Goal: Task Accomplishment & Management: Manage account settings

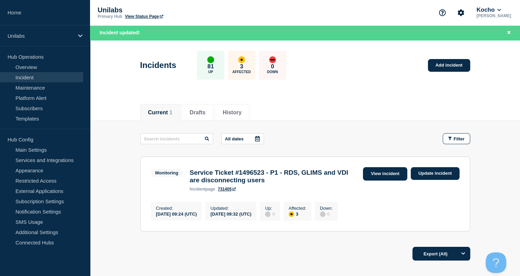
click at [375, 169] on link "View incident" at bounding box center [385, 173] width 44 height 13
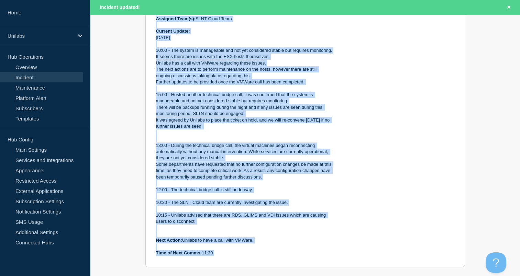
scroll to position [372, 0]
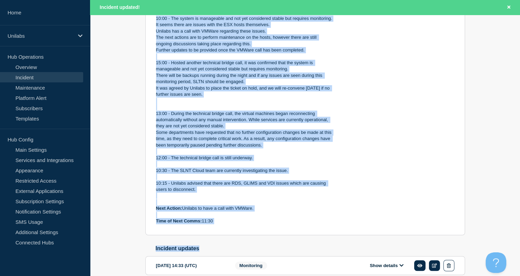
drag, startPoint x: 156, startPoint y: 29, endPoint x: 249, endPoint y: 218, distance: 210.2
click at [249, 218] on div "Incident Number: #1496523 Customer/Business Area Affected: Unilabs [GEOGRAPHIC_…" at bounding box center [244, 37] width 177 height 374
copy div "Incident Number: #1496523 Customer/Business Area Affected: Unilabs [GEOGRAPHIC_…"
click at [283, 206] on p "Next Action: Unilabs to have a call with VMWare." at bounding box center [244, 209] width 177 height 6
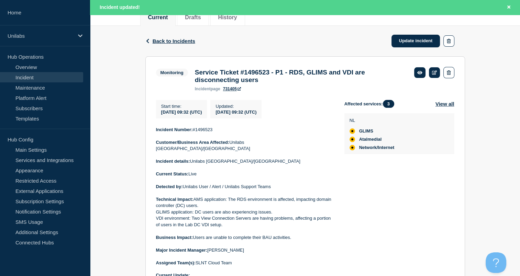
scroll to position [84, 0]
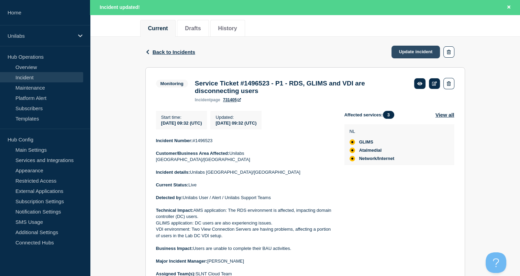
click at [404, 54] on link "Update incident" at bounding box center [416, 52] width 49 height 13
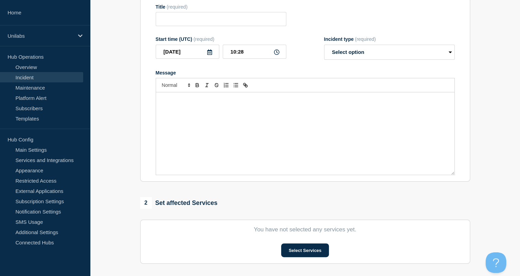
type input "Service Ticket #1496523 - P1 - RDS, GLIMS and VDI are disconnecting users"
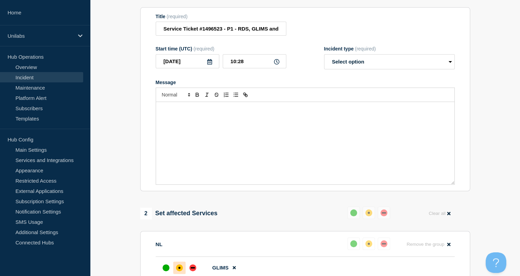
scroll to position [96, 0]
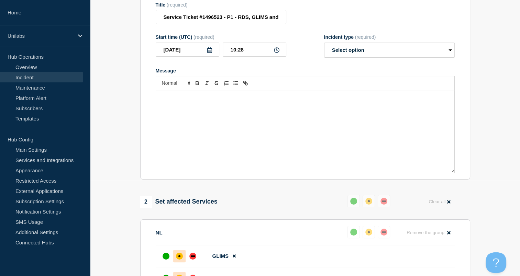
click at [197, 132] on div "Message" at bounding box center [305, 131] width 298 height 83
paste div "Message"
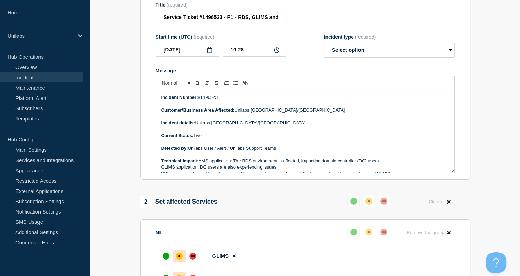
scroll to position [238, 0]
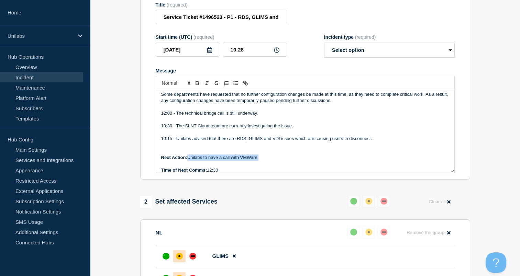
drag, startPoint x: 263, startPoint y: 160, endPoint x: 188, endPoint y: 162, distance: 74.3
click at [188, 161] on p "Next Action: Unilabs to have a call with VMWare." at bounding box center [305, 158] width 288 height 6
click at [223, 161] on p "Next Action: Unilabs to discuss when to perform ESX host maintenance internally" at bounding box center [305, 158] width 288 height 6
click at [341, 161] on p "Next Action: Unilabs to discuss internally when to perform ESX host maintenance…" at bounding box center [305, 158] width 288 height 6
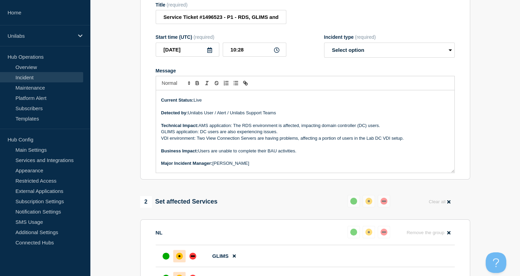
scroll to position [97, 0]
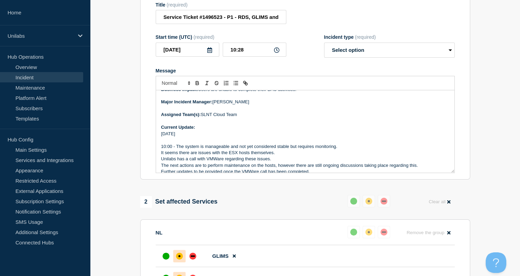
click at [179, 143] on p "Message" at bounding box center [305, 140] width 288 height 6
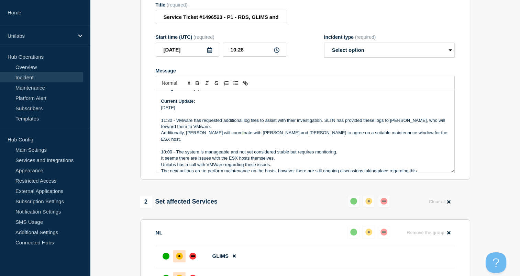
scroll to position [122, 0]
drag, startPoint x: 220, startPoint y: 193, endPoint x: 204, endPoint y: 192, distance: 15.6
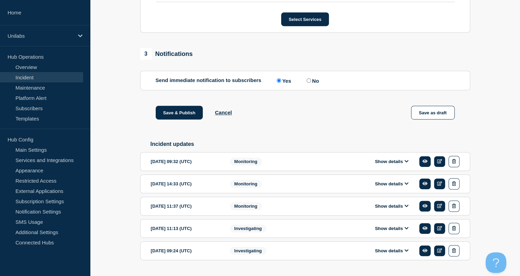
scroll to position [428, 0]
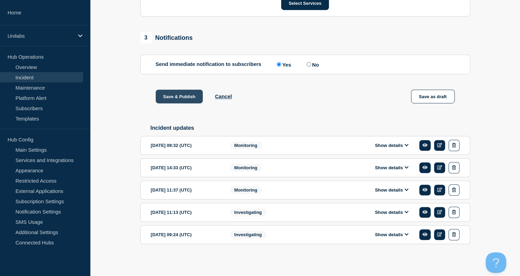
click at [181, 93] on button "Save & Publish" at bounding box center [179, 97] width 47 height 14
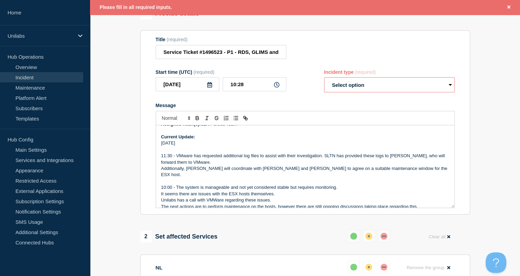
scroll to position [73, 0]
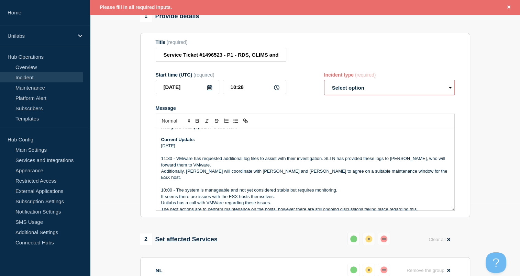
click at [329, 95] on select "Select option Investigating Identified Monitoring Resolved" at bounding box center [389, 87] width 131 height 15
click at [345, 95] on select "Select option Investigating Identified Monitoring Resolved" at bounding box center [389, 87] width 131 height 15
click at [324, 84] on select "Select option Investigating Identified Monitoring Resolved" at bounding box center [389, 87] width 131 height 15
click at [314, 111] on div "Message" at bounding box center [305, 109] width 299 height 6
click at [348, 90] on select "Select option Investigating Identified Monitoring Resolved" at bounding box center [389, 87] width 131 height 15
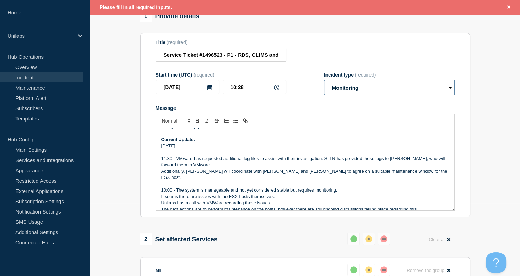
select select "investigating"
click at [324, 84] on select "Select option Investigating Identified Monitoring Resolved" at bounding box center [389, 87] width 131 height 15
drag, startPoint x: 308, startPoint y: 101, endPoint x: 298, endPoint y: 102, distance: 9.3
click at [298, 102] on form "Title (required) Service Ticket #1496523 - P1 - RDS, GLIMS and VDI are disconne…" at bounding box center [305, 126] width 299 height 172
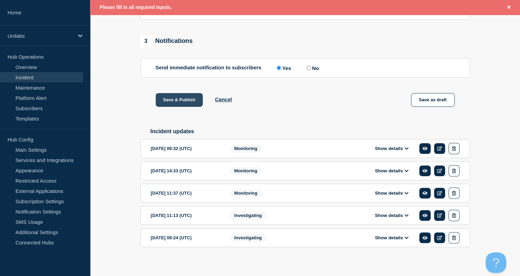
click at [168, 106] on button "Save & Publish" at bounding box center [179, 100] width 47 height 14
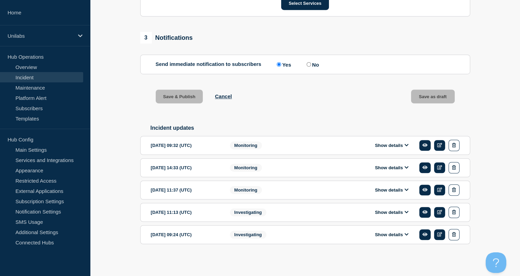
scroll to position [418, 0]
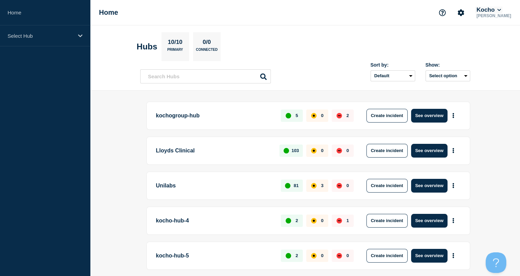
click at [501, 10] on icon at bounding box center [500, 10] width 4 height 4
click at [499, 46] on button "LloydsAAH" at bounding box center [497, 44] width 30 height 7
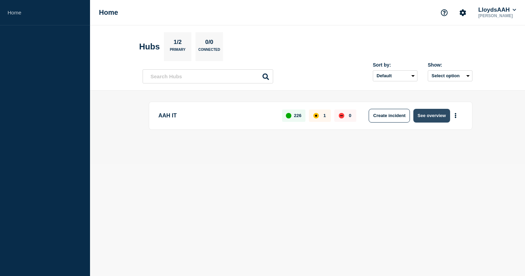
click at [422, 113] on button "See overview" at bounding box center [432, 116] width 36 height 14
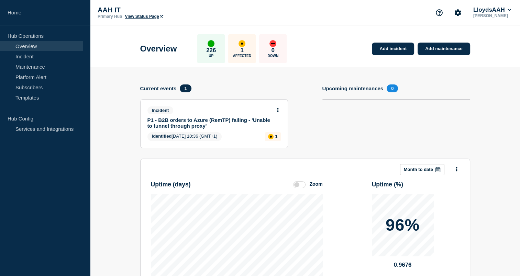
click at [227, 123] on link "P1 - B2B orders to Azure (RemTP) failing - 'Unable to tunnel through proxy'" at bounding box center [209, 123] width 124 height 12
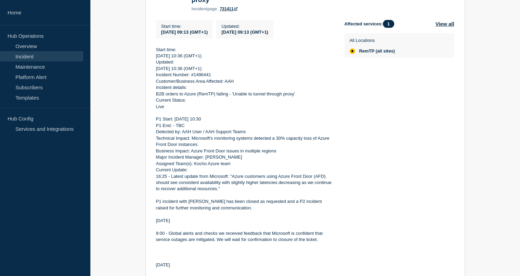
scroll to position [162, 0]
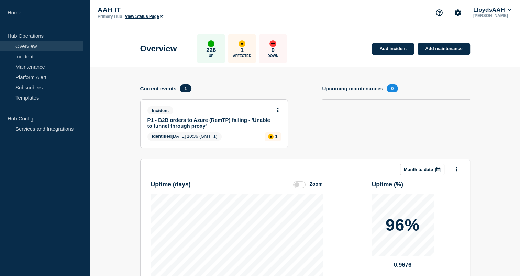
click at [203, 120] on link "P1 - B2B orders to Azure (RemTP) failing - 'Unable to tunnel through proxy'" at bounding box center [209, 123] width 124 height 12
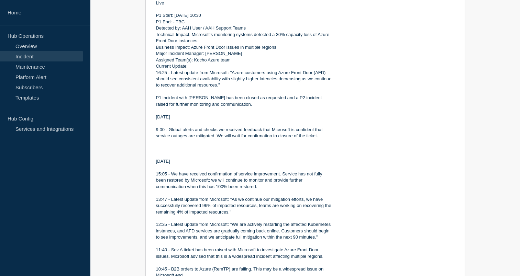
scroll to position [264, 0]
click at [212, 163] on p "9/10/2025" at bounding box center [244, 162] width 177 height 6
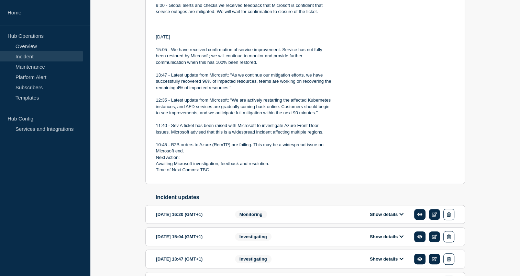
scroll to position [398, 0]
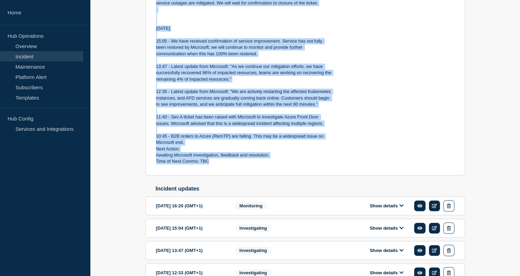
drag, startPoint x: 156, startPoint y: 86, endPoint x: 234, endPoint y: 168, distance: 113.6
copy div "Start time: 2025-10-09 10:36 (GMT+1) Updated: 2025-10-09 10:36 (GMT+1) Incident…"
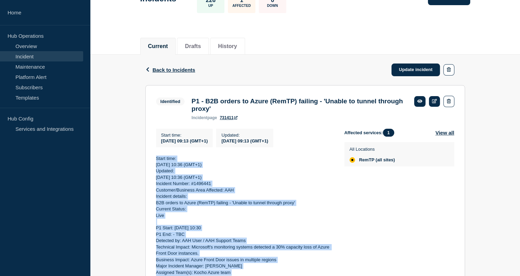
scroll to position [51, 0]
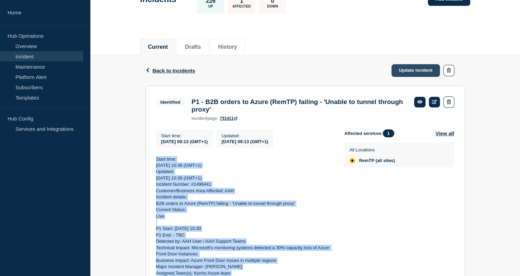
click at [408, 72] on link "Update incident" at bounding box center [416, 70] width 49 height 13
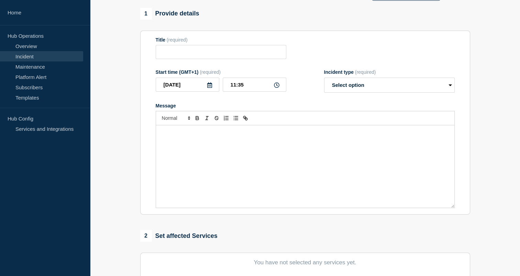
type input "P1 - B2B orders to Azure (RemTP) failing - 'Unable to tunnel through proxy'"
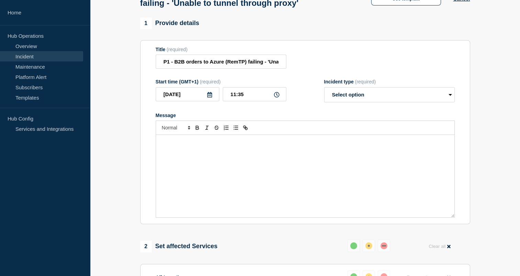
click at [295, 173] on div "Message" at bounding box center [305, 176] width 298 height 83
click at [332, 102] on select "Select option Investigating Identified Monitoring Resolved" at bounding box center [389, 94] width 131 height 15
select select "resolved"
click at [324, 102] on select "Select option Investigating Identified Monitoring Resolved" at bounding box center [389, 94] width 131 height 15
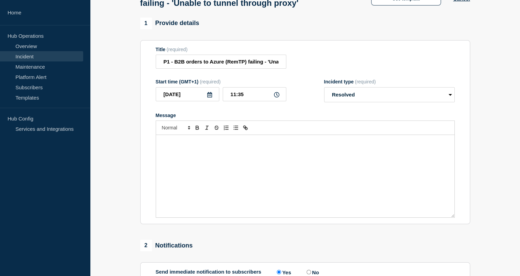
click at [270, 177] on div "Message" at bounding box center [305, 176] width 298 height 83
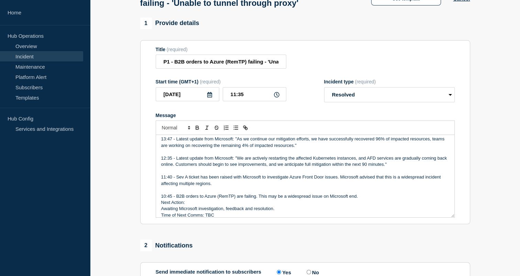
scroll to position [237, 0]
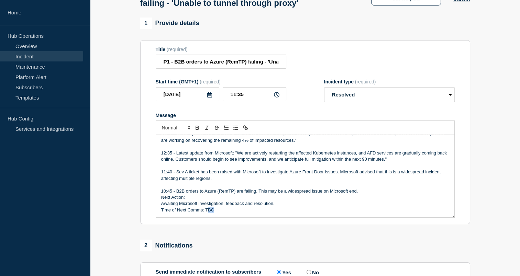
drag, startPoint x: 219, startPoint y: 227, endPoint x: 206, endPoint y: 226, distance: 12.5
click at [206, 214] on p "Time of Next Comms: TBC" at bounding box center [305, 210] width 288 height 6
drag, startPoint x: 275, startPoint y: 220, endPoint x: 179, endPoint y: 219, distance: 95.6
click at [179, 207] on p "Awaiting Microsoft investigation, feedback and resolution." at bounding box center [305, 204] width 288 height 6
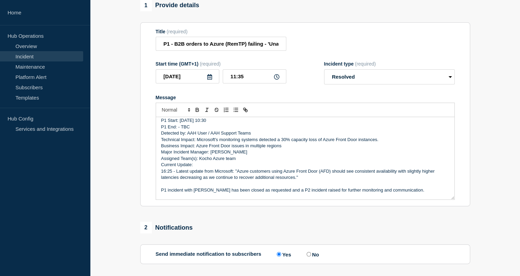
scroll to position [76, 0]
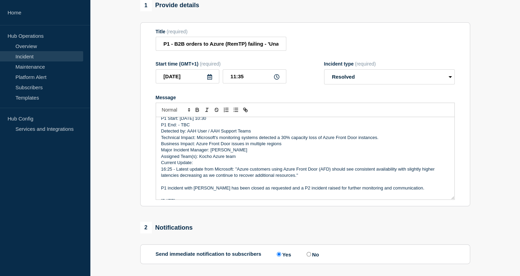
click at [197, 166] on p "Current Update:" at bounding box center [305, 163] width 288 height 6
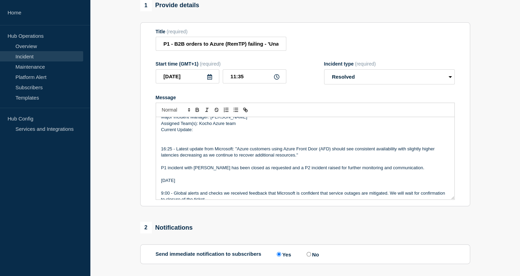
scroll to position [109, 0]
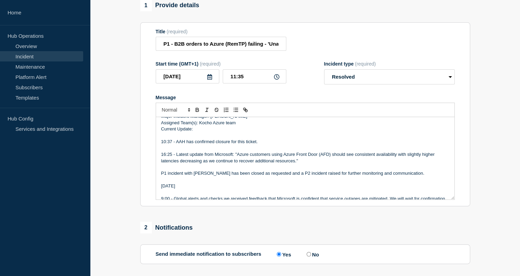
click at [132, 210] on section "1 Provide details Title (required) P1 - B2B orders to Azure (RemTP) failing - '…" at bounding box center [305, 250] width 430 height 501
drag, startPoint x: 128, startPoint y: 165, endPoint x: 58, endPoint y: 209, distance: 82.6
click at [55, 209] on aside "Home Hub Operations Overview Incident Maintenance Platform Alert Subscribers Te…" at bounding box center [45, 138] width 90 height 276
click at [121, 186] on section "1 Provide details Title (required) P1 - B2B orders to Azure (RemTP) failing - '…" at bounding box center [305, 250] width 430 height 501
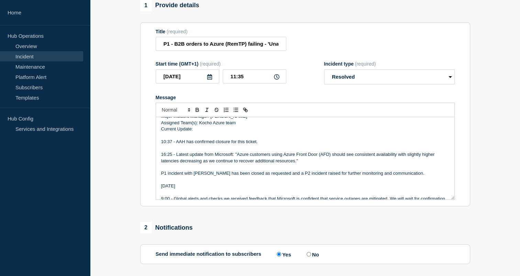
drag, startPoint x: 122, startPoint y: 182, endPoint x: 84, endPoint y: 186, distance: 38.4
click at [84, 186] on aside "Home Hub Operations Overview Incident Maintenance Platform Alert Subscribers Te…" at bounding box center [45, 138] width 90 height 276
click at [214, 177] on p "P1 incident with Kocho has been closed as requested and a P2 incident raised fo…" at bounding box center [305, 174] width 288 height 6
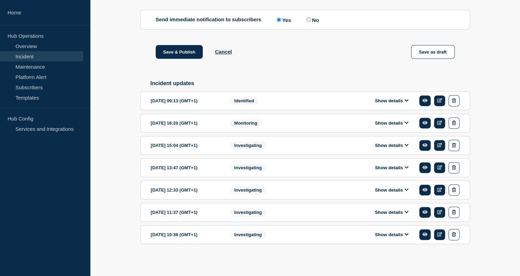
scroll to position [312, 0]
click at [183, 58] on button "Save & Publish" at bounding box center [179, 52] width 47 height 14
